Goal: Task Accomplishment & Management: Complete application form

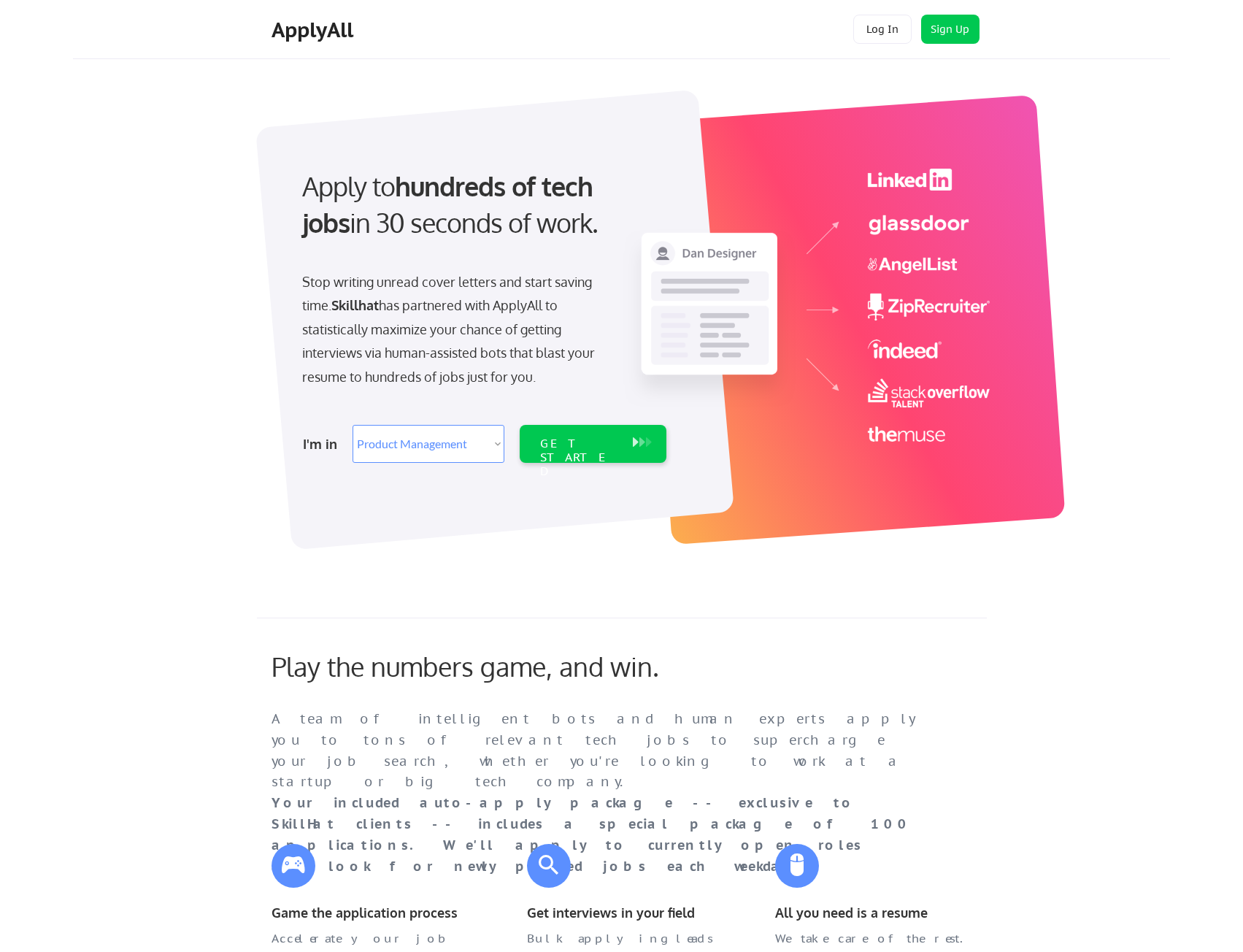
select select ""product""
click at [866, 33] on button "Log In" at bounding box center [882, 29] width 58 height 30
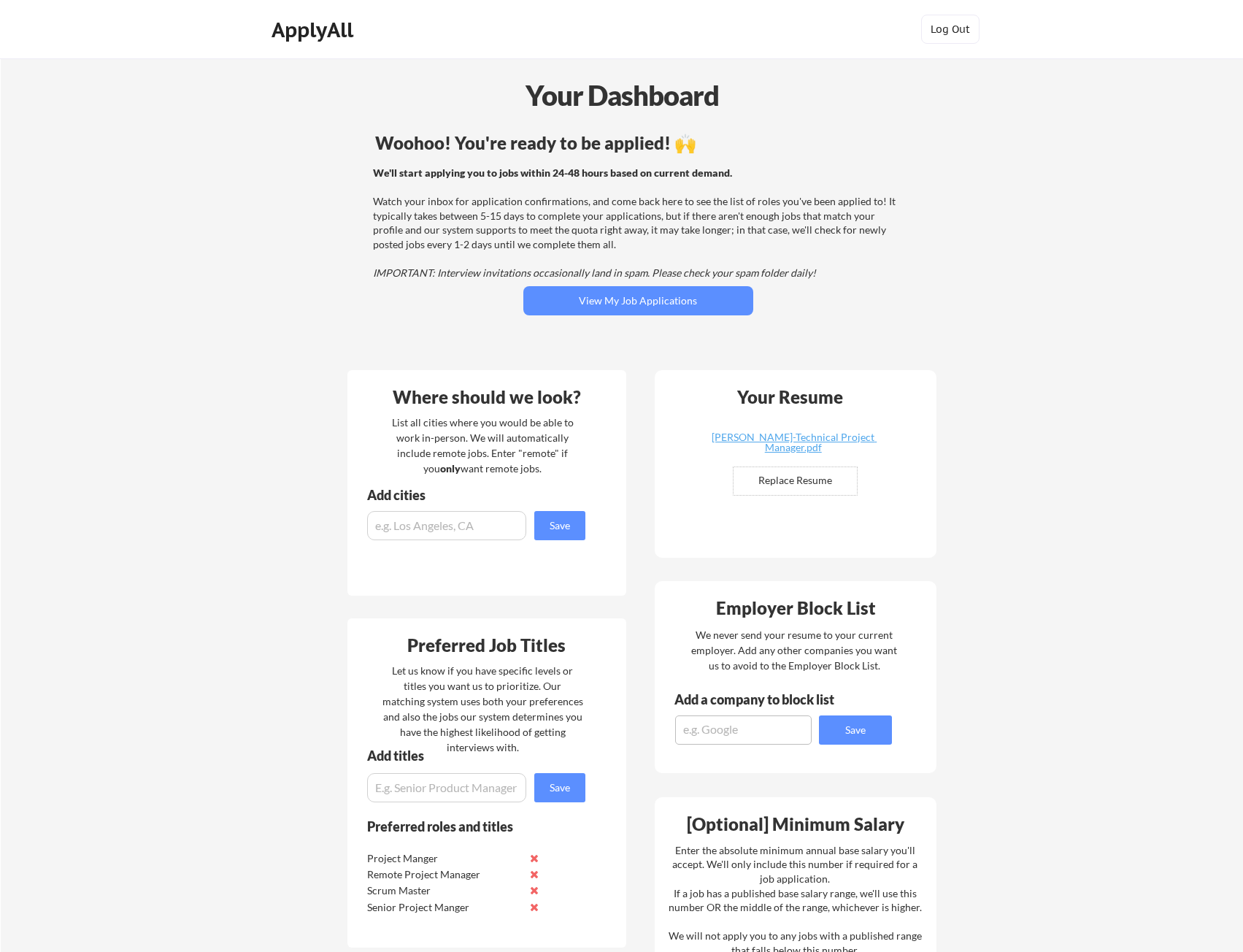
click at [432, 311] on div "Woohoo! You're ready to be applied! 🙌 We'll start applying you to jobs within 2…" at bounding box center [638, 243] width 589 height 233
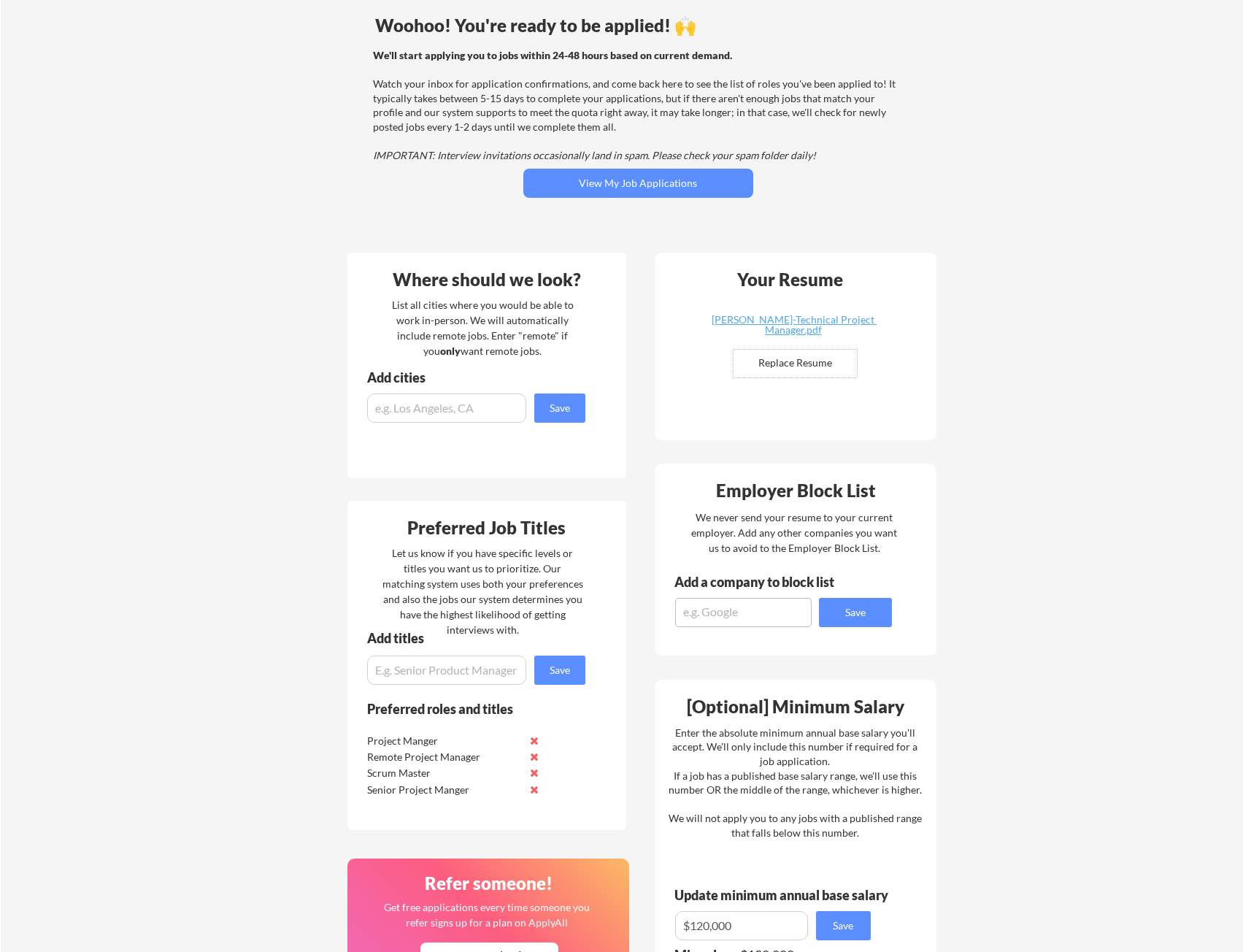
scroll to position [121, 0]
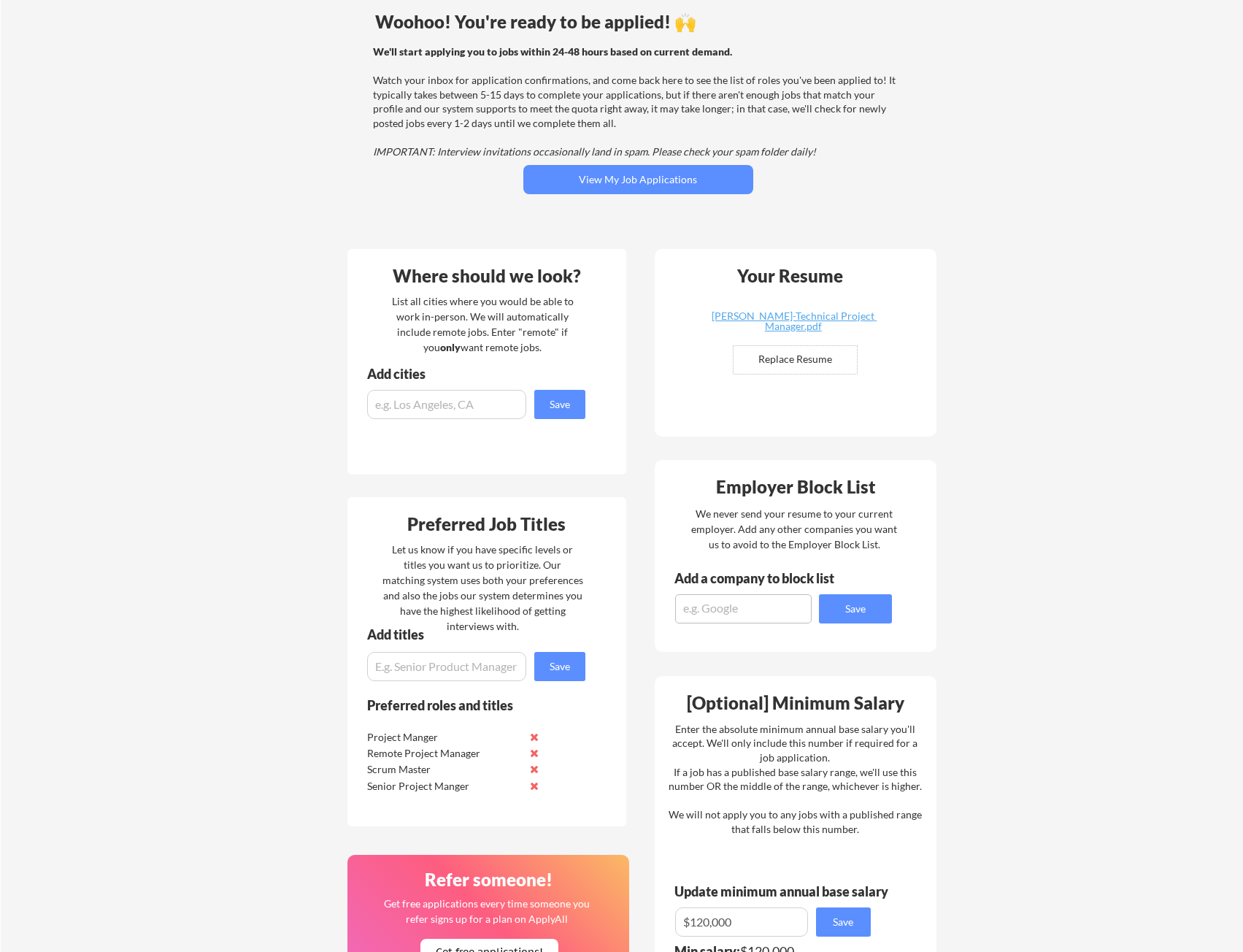
click at [795, 355] on input "file" at bounding box center [794, 359] width 123 height 28
type input "C:\fakepath\[PERSON_NAME]-Technical Project Manager .pdf"
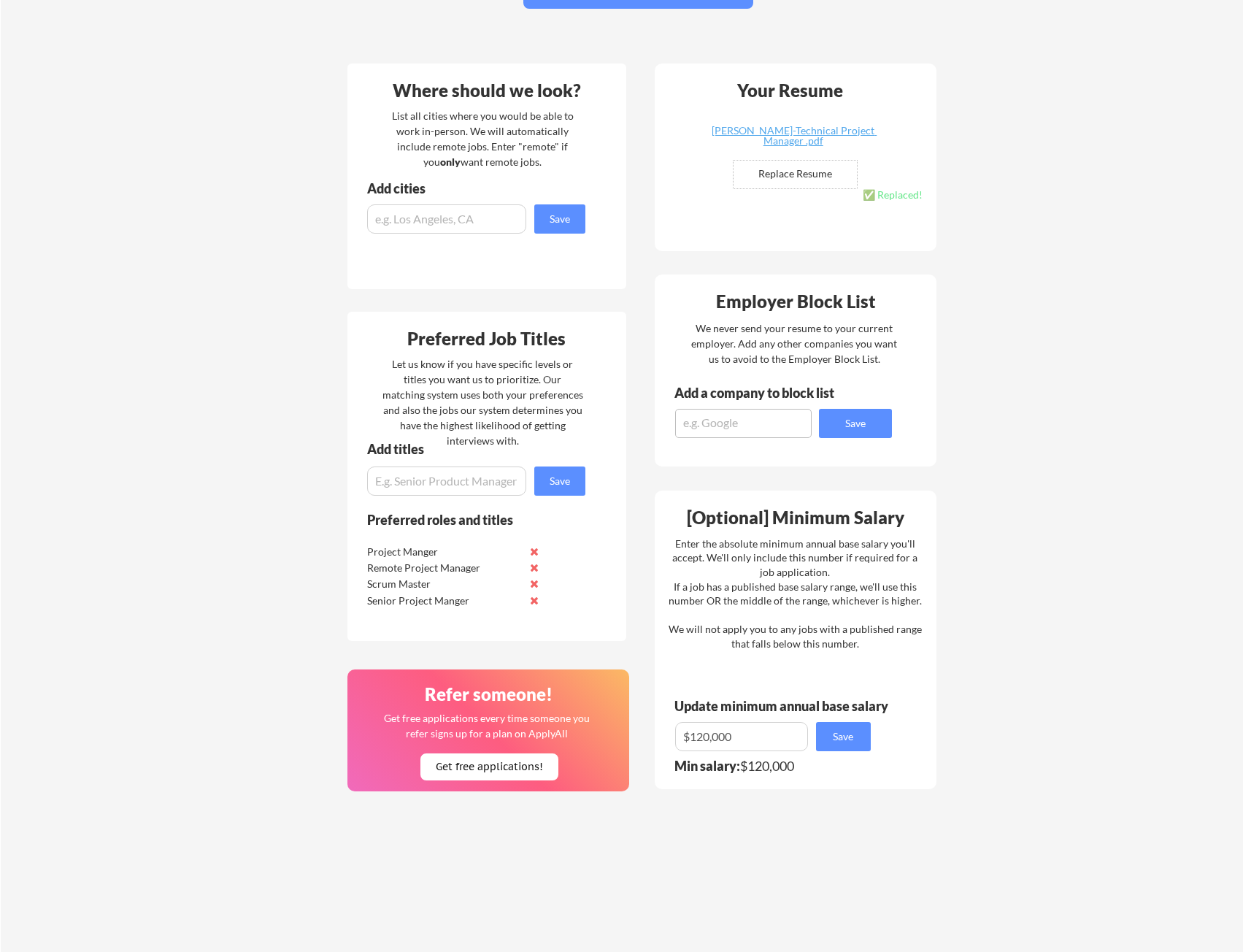
scroll to position [314, 0]
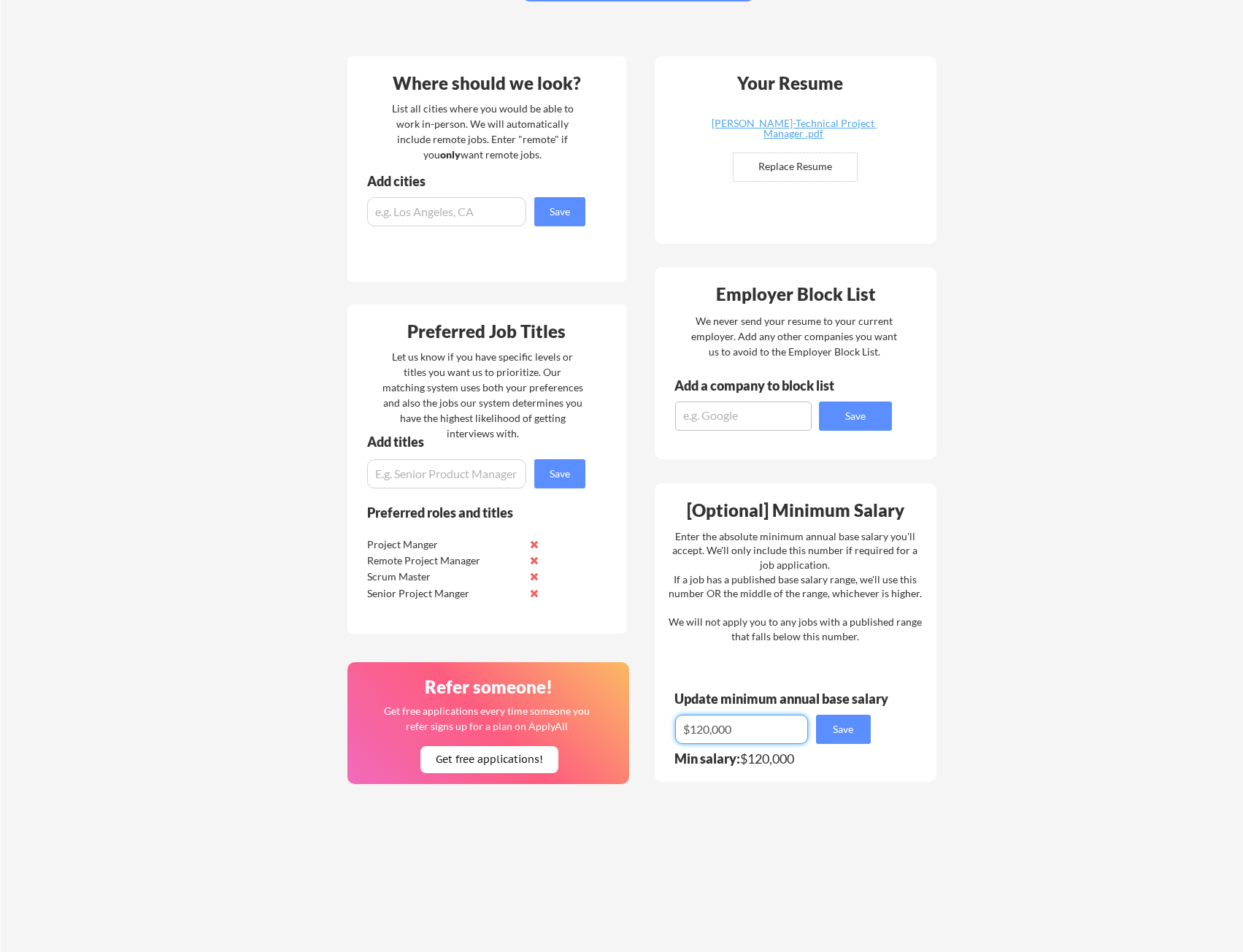
click at [695, 731] on input "input" at bounding box center [741, 730] width 133 height 30
click at [710, 730] on input "input" at bounding box center [741, 730] width 133 height 30
drag, startPoint x: 705, startPoint y: 730, endPoint x: 696, endPoint y: 732, distance: 9.2
click at [696, 732] on input "input" at bounding box center [741, 730] width 133 height 30
type input "$110,000"
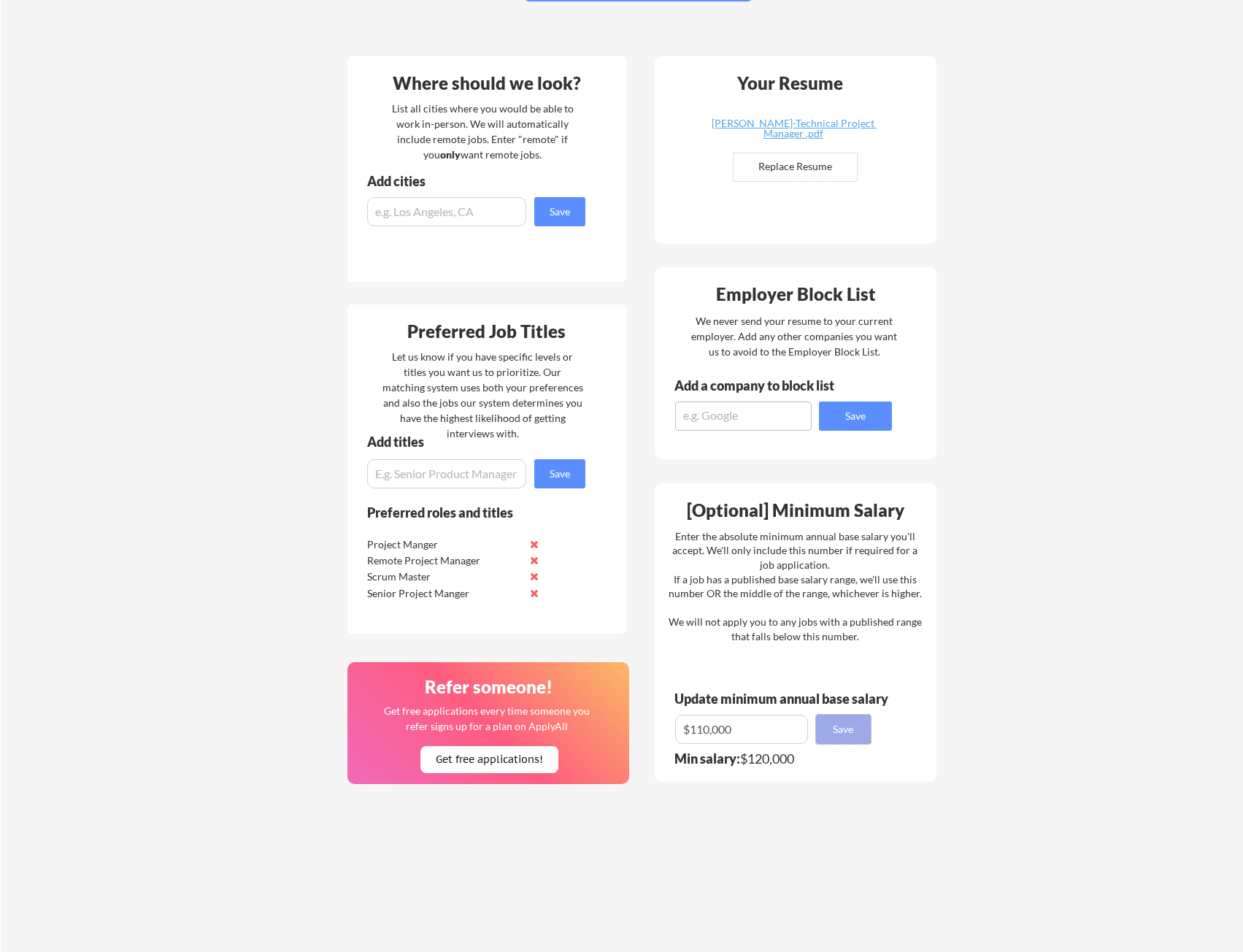
click at [835, 723] on button "Save" at bounding box center [843, 730] width 54 height 30
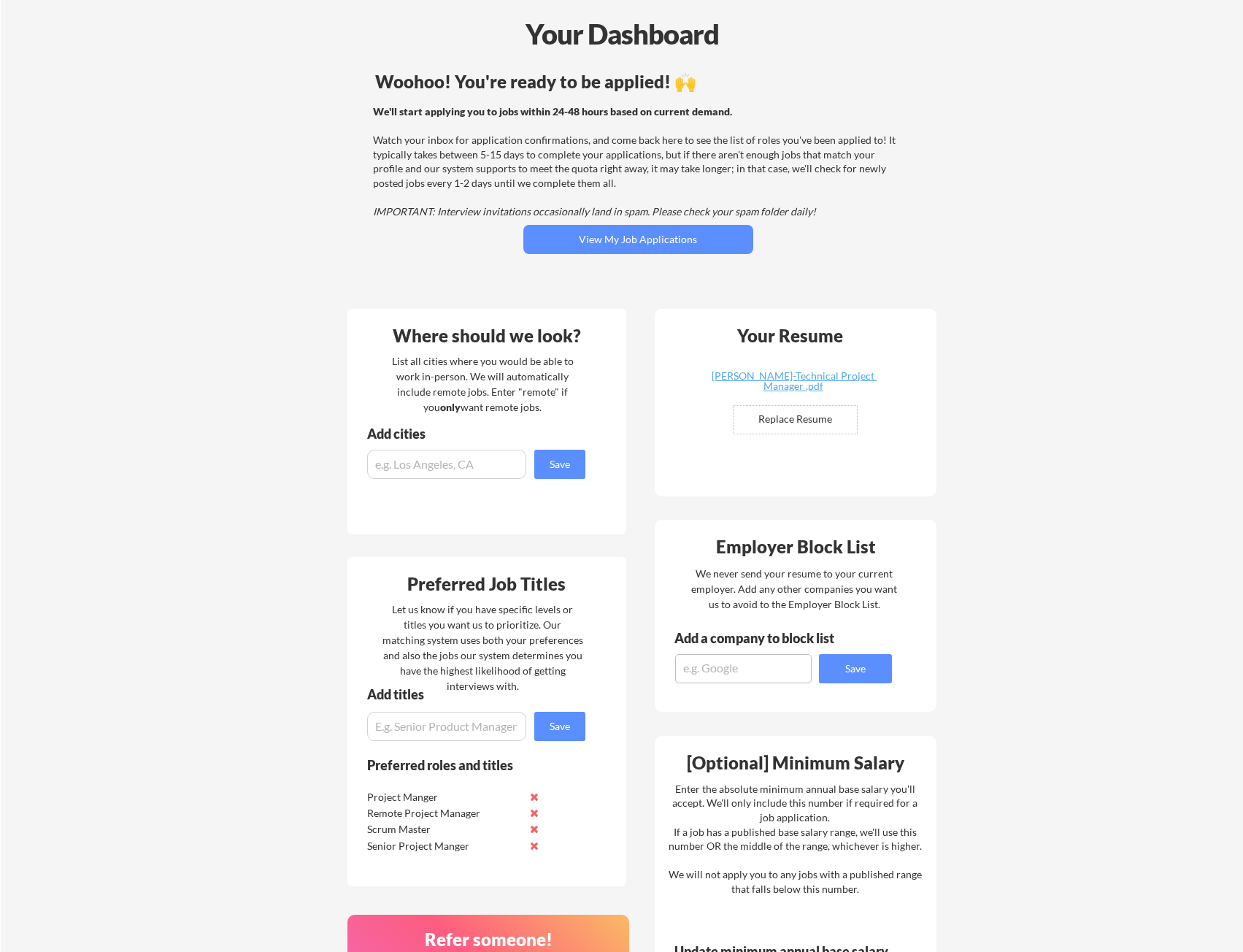
scroll to position [0, 0]
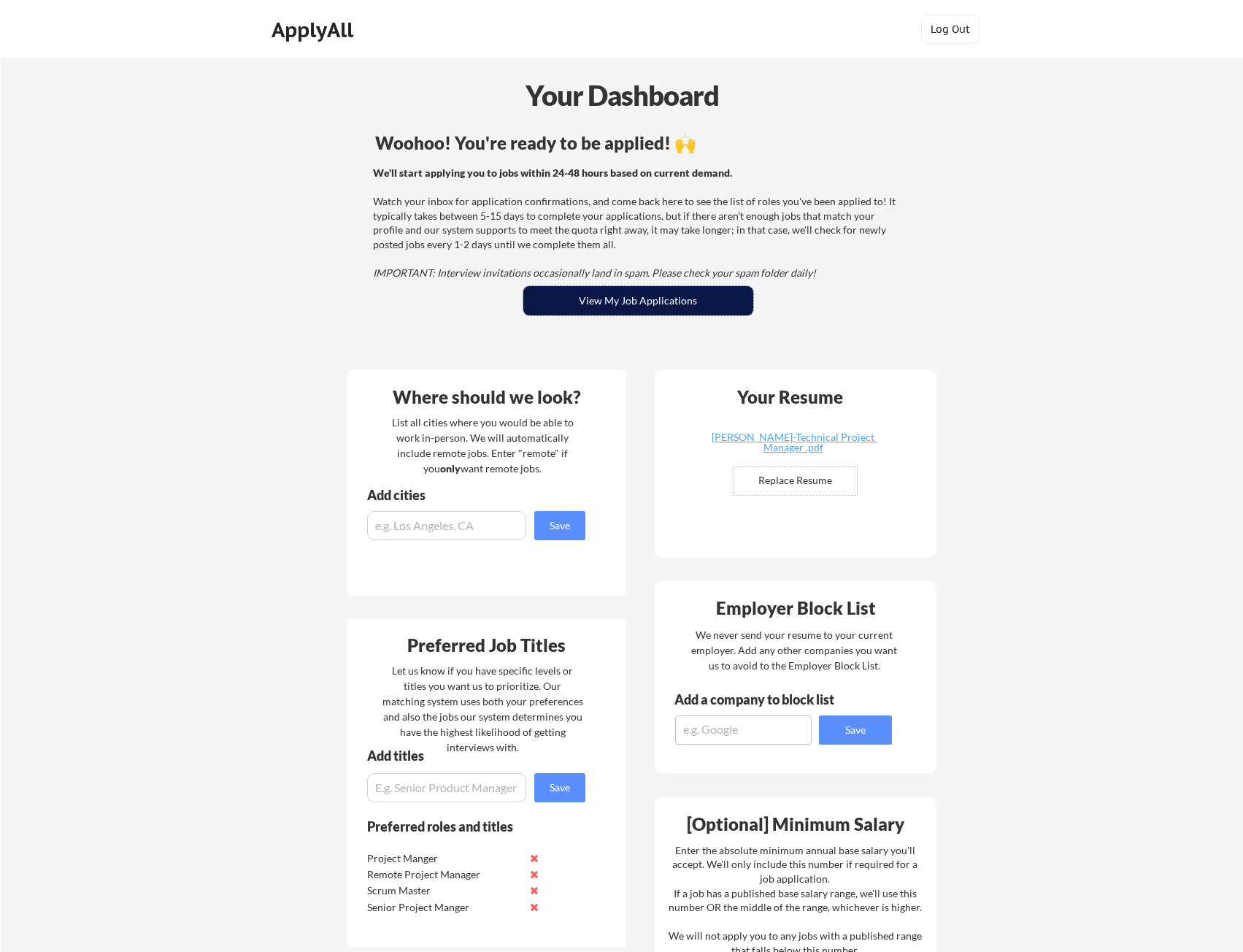
click at [662, 312] on button "View My Job Applications" at bounding box center [638, 301] width 230 height 30
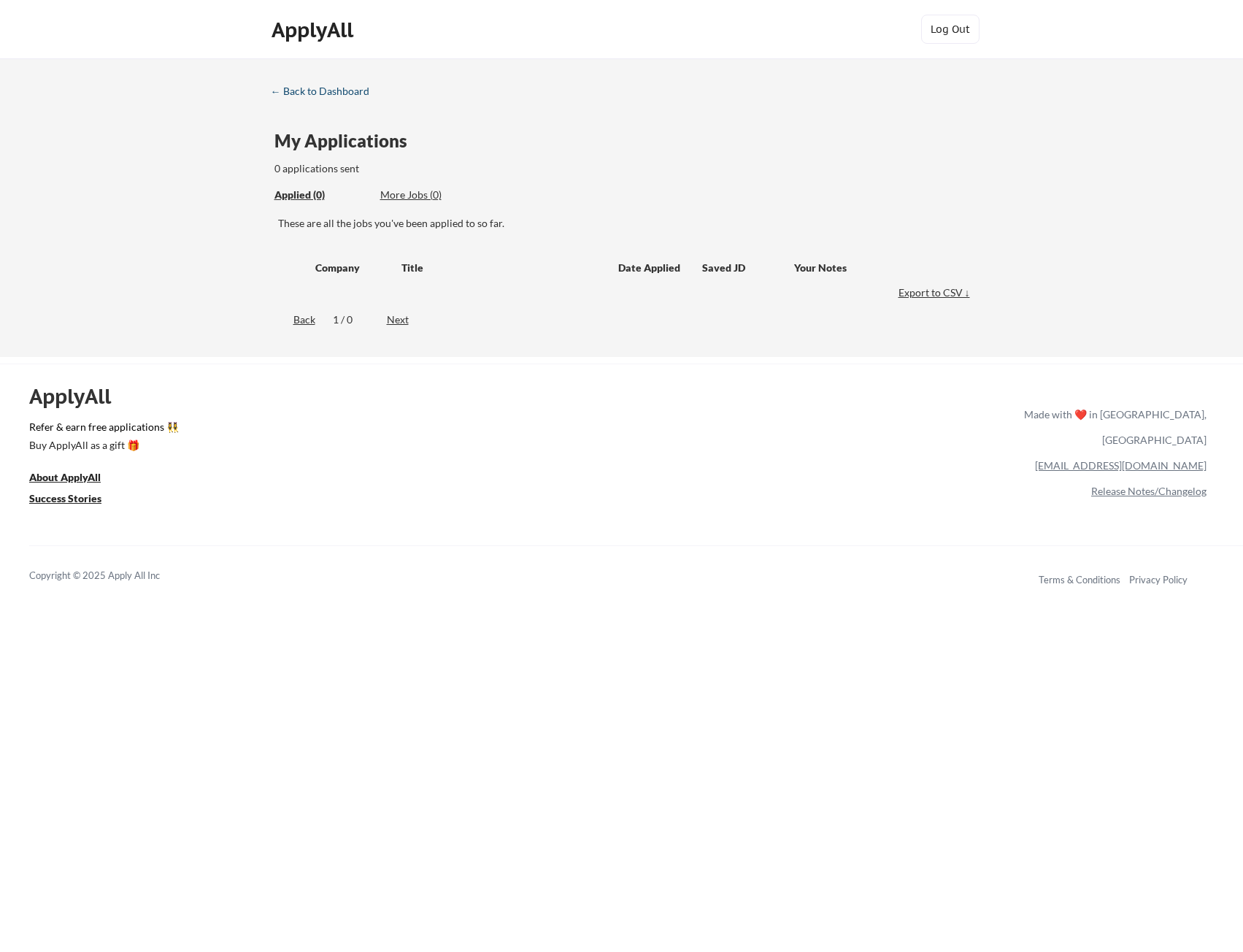
click at [318, 98] on link "← Back to Dashboard" at bounding box center [326, 92] width 110 height 14
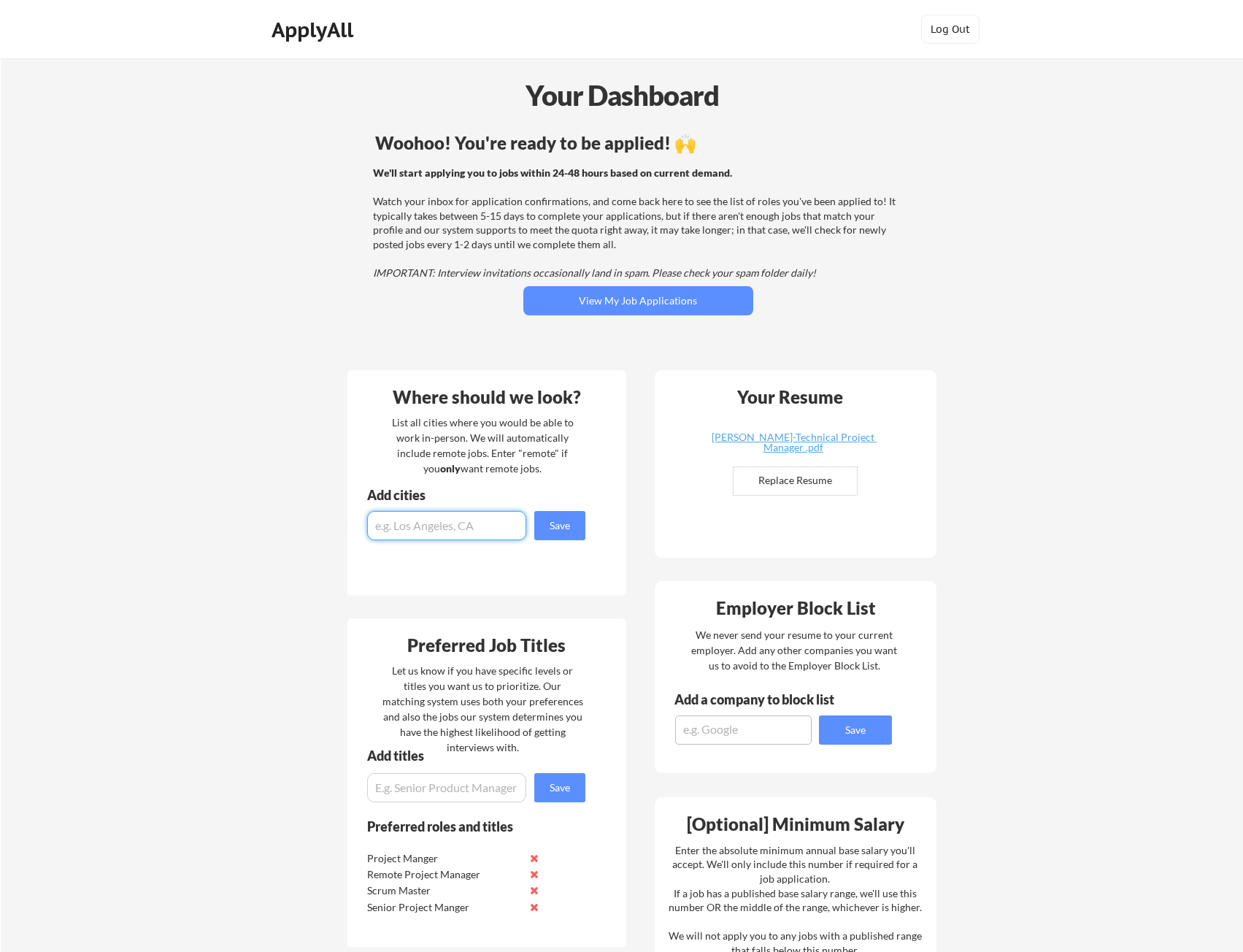
click at [462, 530] on input "input" at bounding box center [447, 525] width 159 height 30
type input "f"
type input "remote"
click at [576, 532] on button "Save" at bounding box center [560, 525] width 52 height 30
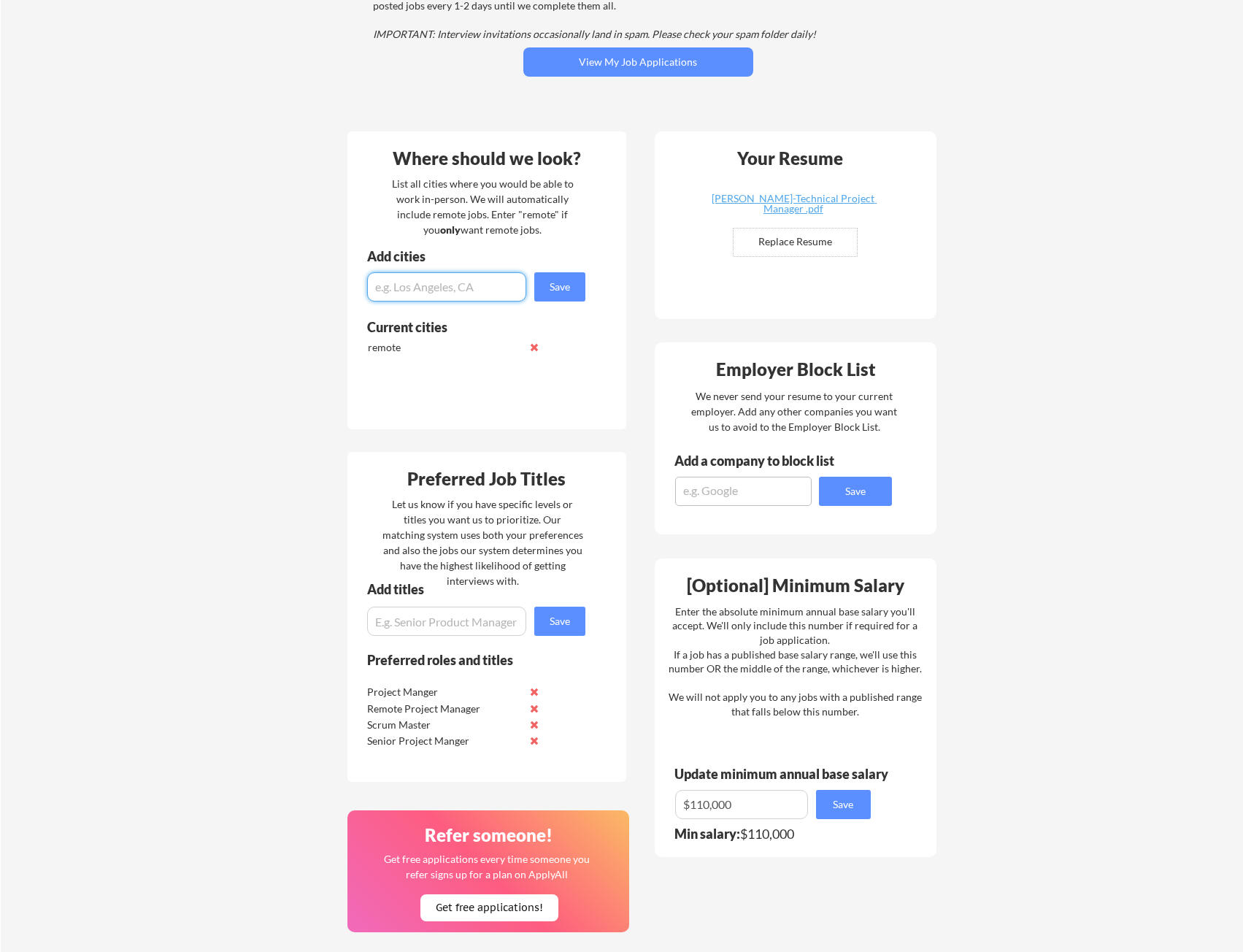
scroll to position [276, 0]
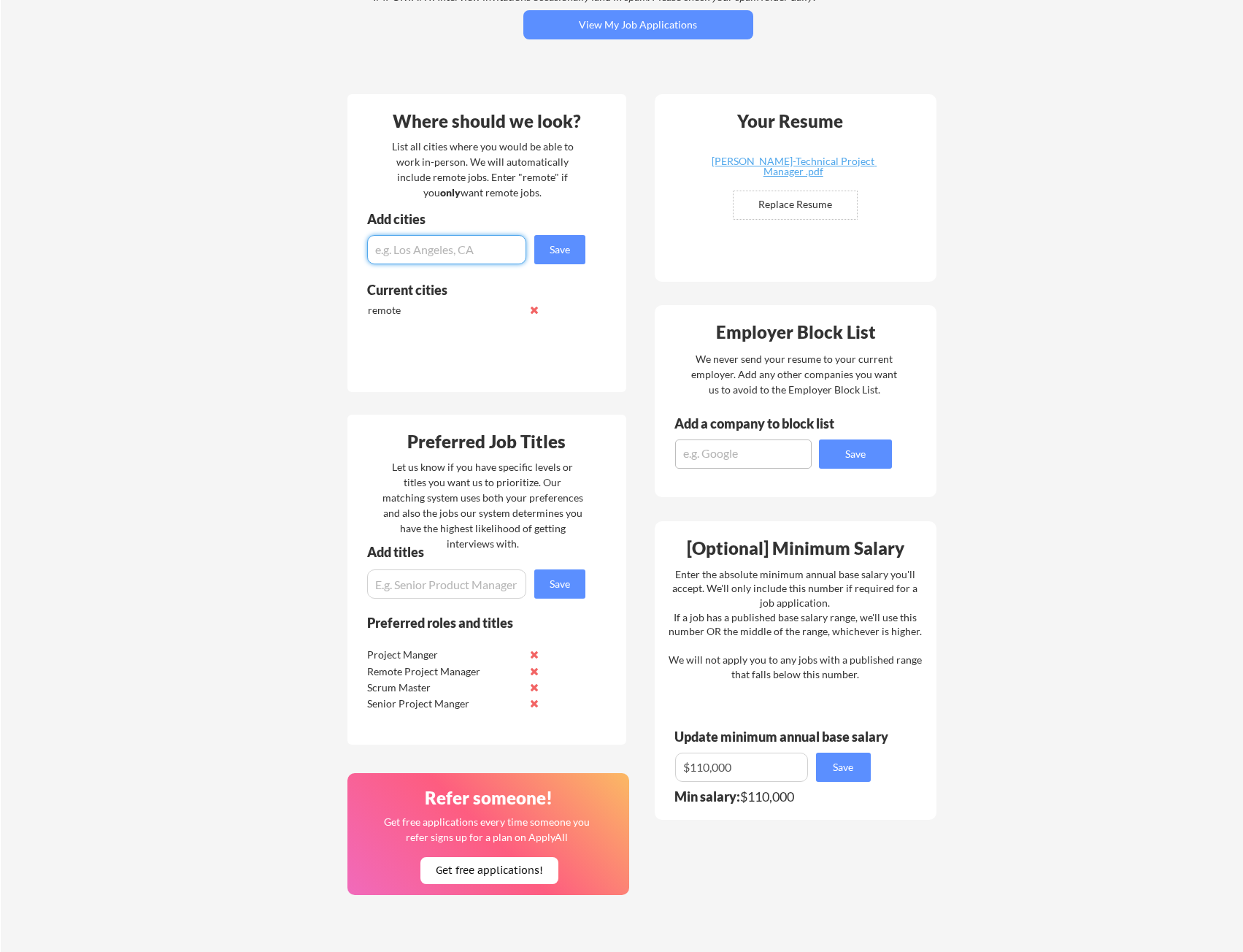
click at [423, 582] on input "input" at bounding box center [447, 583] width 159 height 30
type input "Technical Project Manager"
click at [567, 576] on button "Save" at bounding box center [560, 583] width 52 height 30
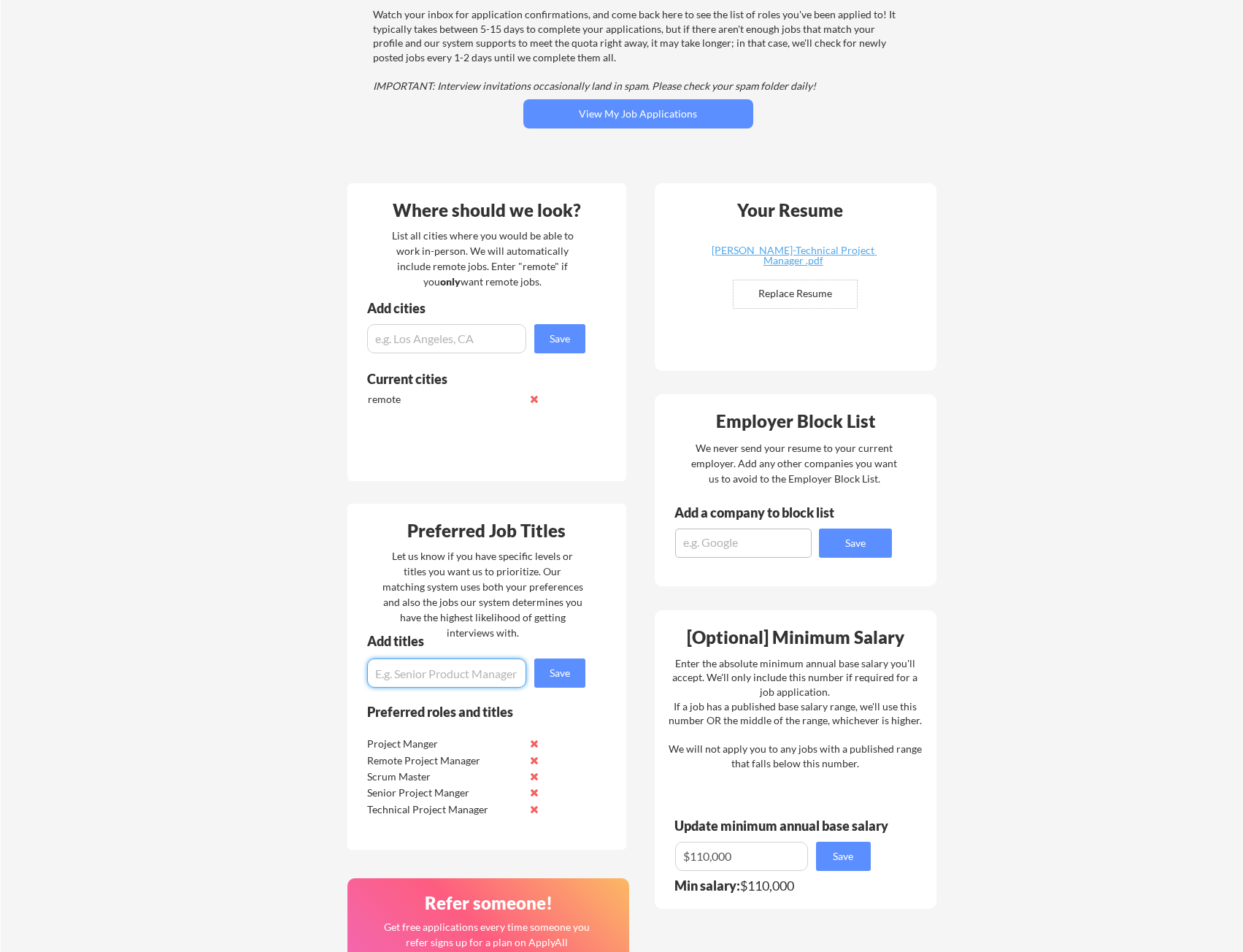
scroll to position [0, 0]
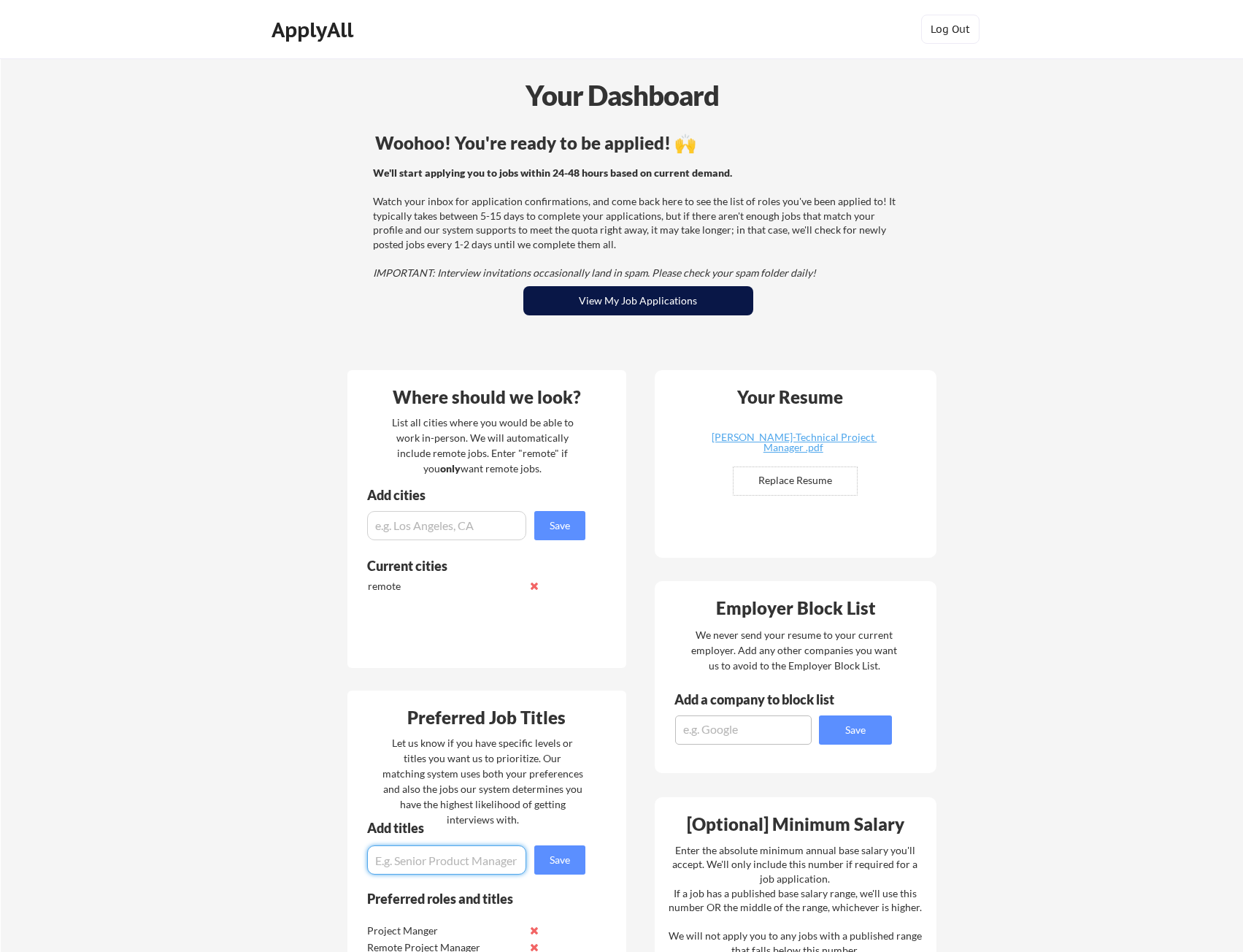
click at [557, 294] on button "View My Job Applications" at bounding box center [638, 301] width 230 height 30
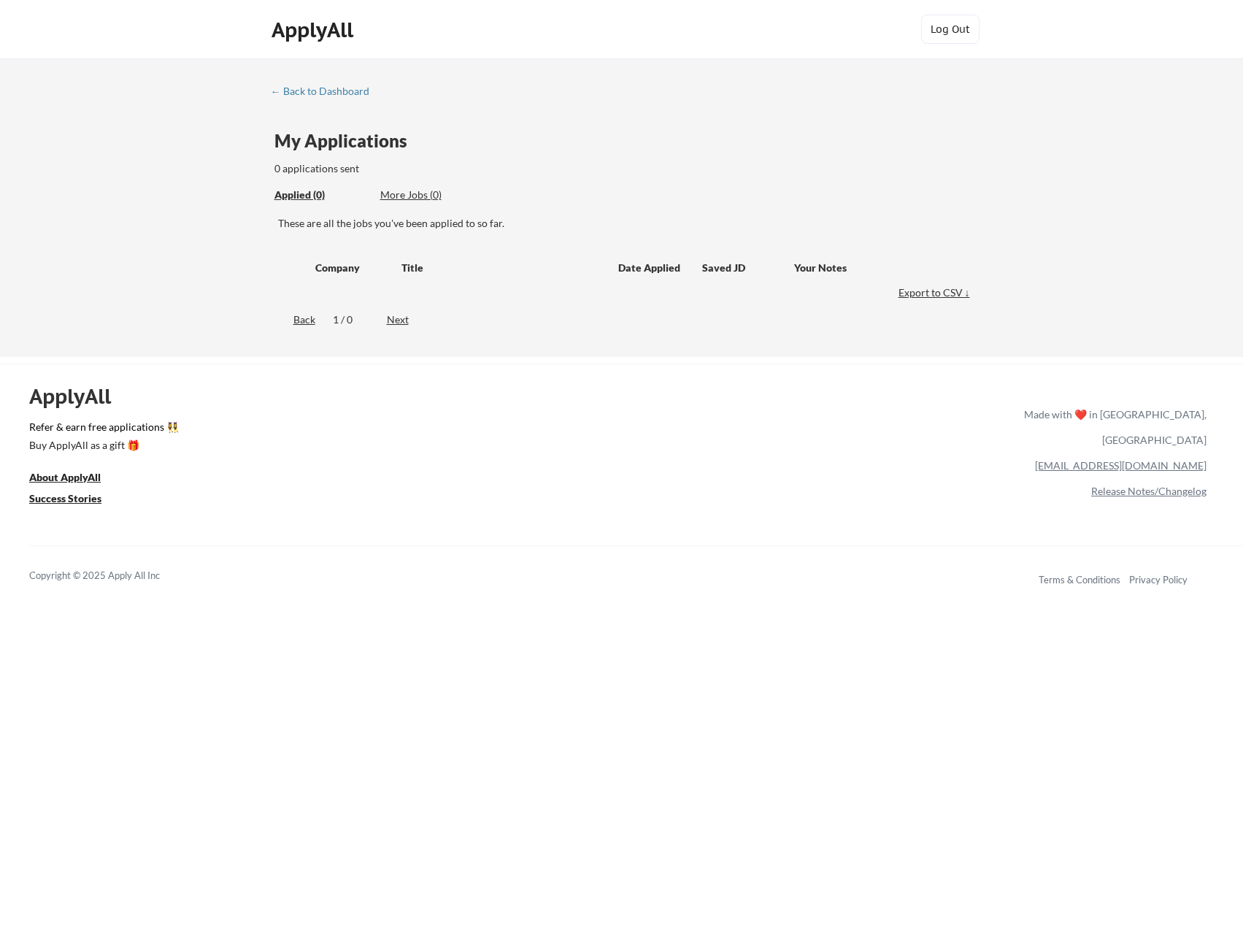
click at [319, 103] on div "← Back to Dashboard My Applications 0 applications sent Applied (0) More Jobs (…" at bounding box center [622, 210] width 730 height 250
click at [330, 86] on div "← Back to Dashboard" at bounding box center [326, 91] width 110 height 11
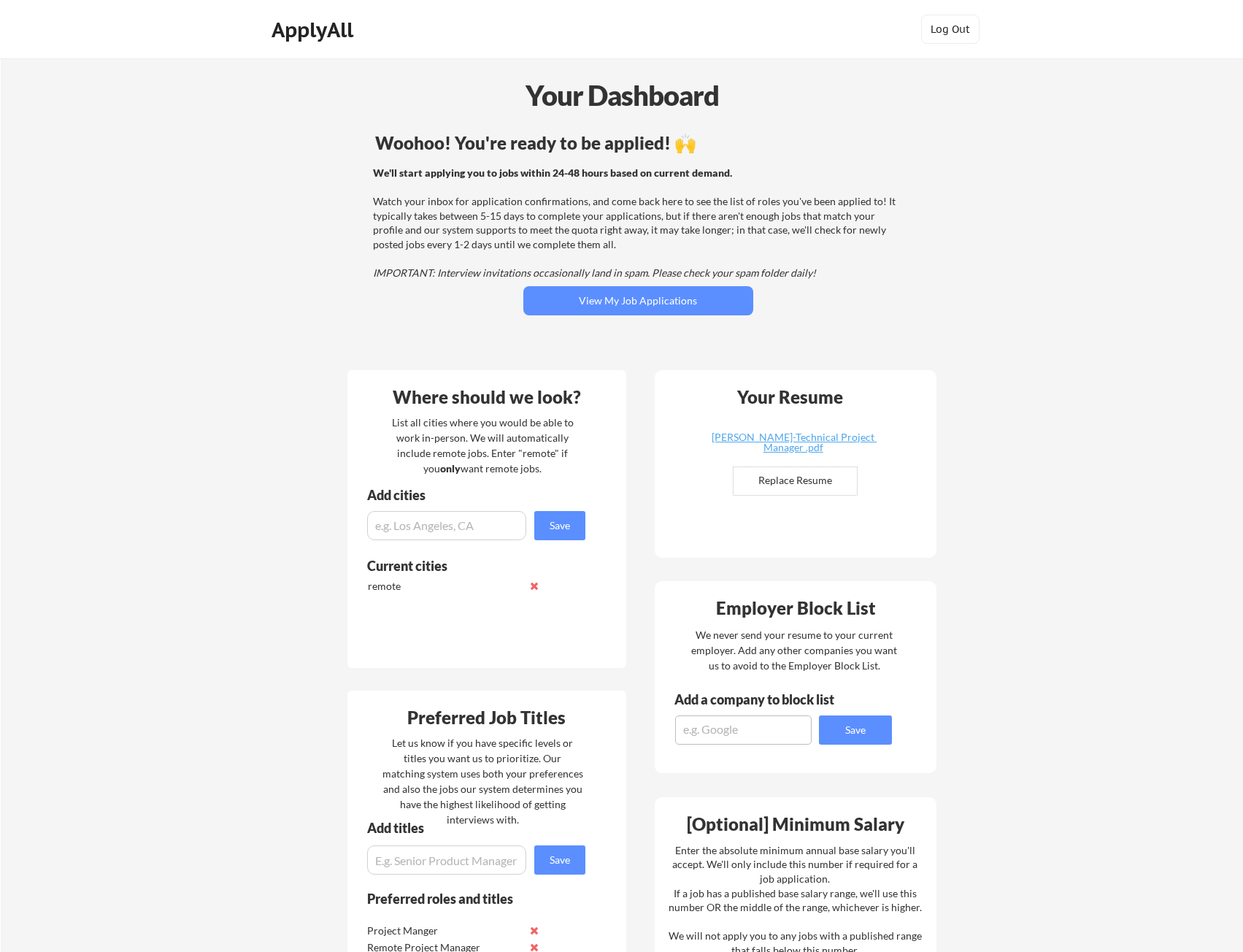
click at [591, 98] on div "Your Dashboard" at bounding box center [622, 95] width 1242 height 42
click at [342, 33] on div "ApplyAll" at bounding box center [314, 30] width 86 height 25
